Goal: Find specific page/section: Find specific page/section

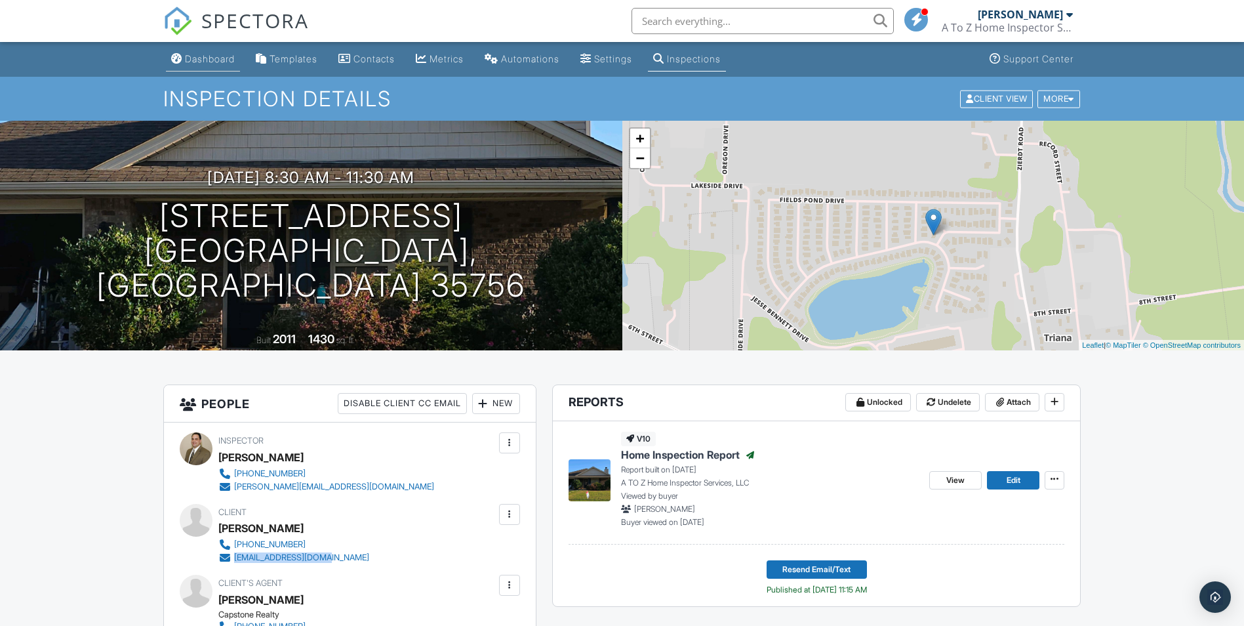
click at [219, 60] on div "Dashboard" at bounding box center [210, 58] width 50 height 11
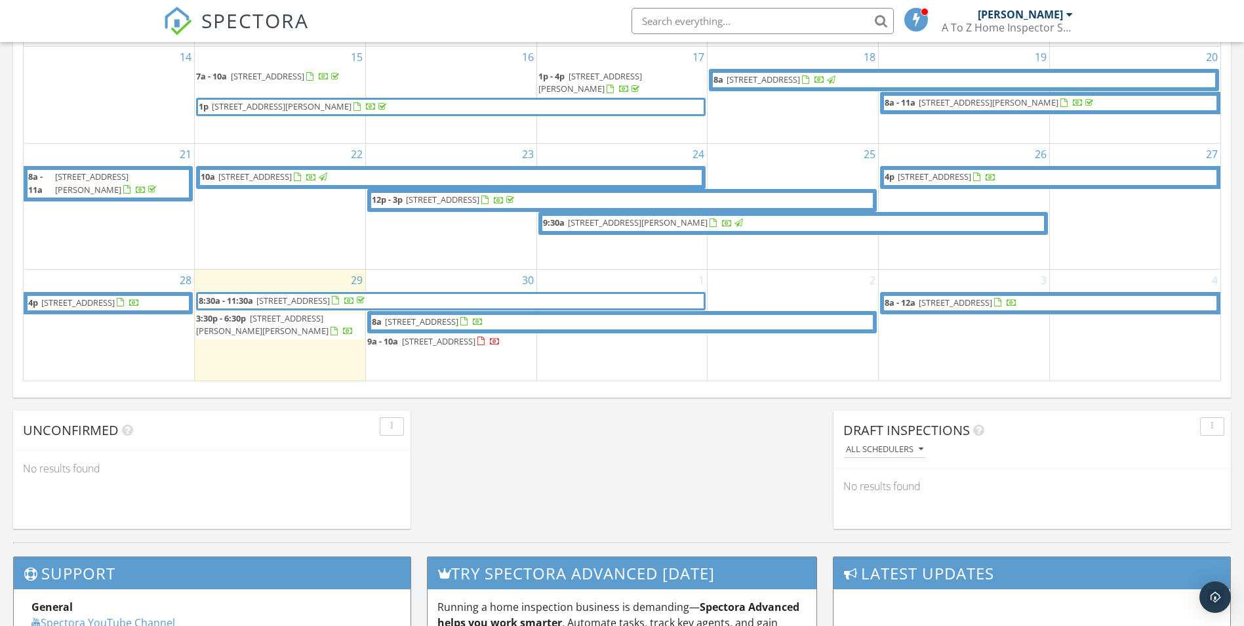
scroll to position [852, 0]
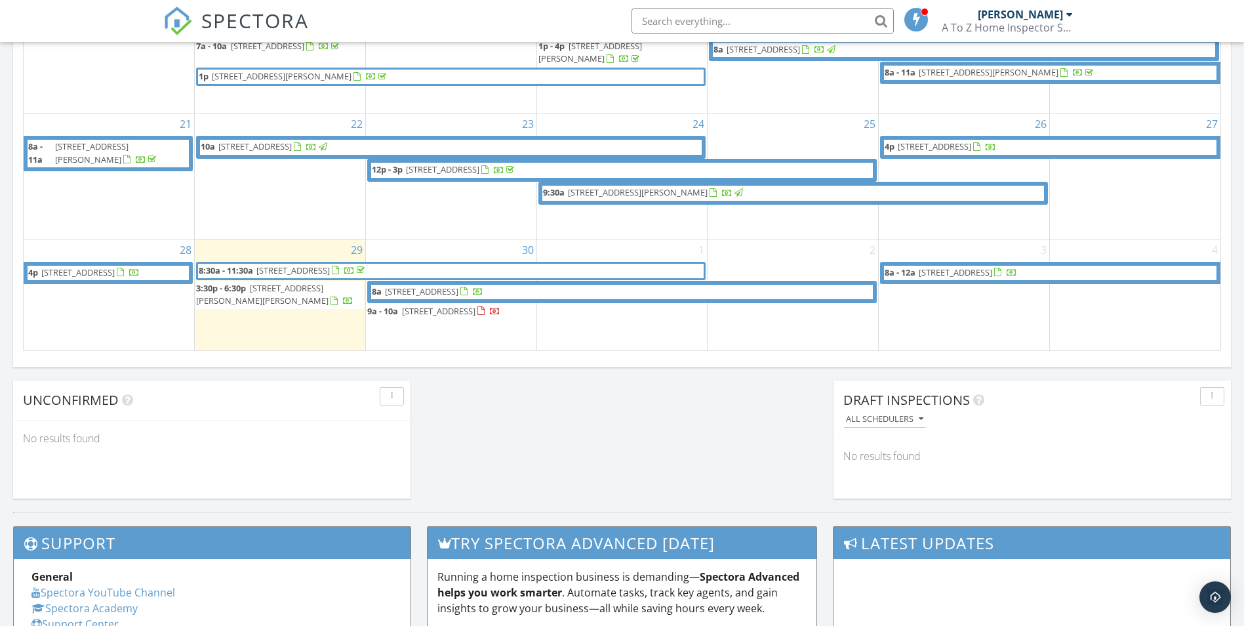
click at [291, 282] on span "133 Wilkinson Dr NE, Huntsville 35811" at bounding box center [262, 294] width 132 height 24
